Goal: Information Seeking & Learning: Learn about a topic

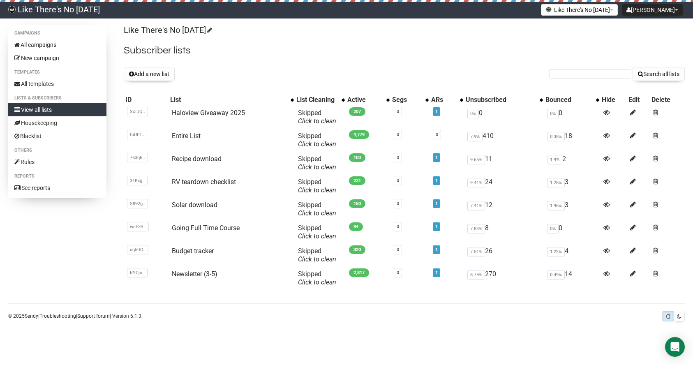
click at [401, 97] on div "Segs" at bounding box center [406, 100] width 29 height 8
click at [387, 100] on th "Active" at bounding box center [368, 100] width 45 height 12
click at [396, 100] on div "Segs" at bounding box center [406, 100] width 29 height 8
click at [426, 101] on th "Segs" at bounding box center [410, 100] width 39 height 12
click at [194, 113] on link "Haloview Giveaway 2025" at bounding box center [208, 113] width 73 height 8
